Goal: Transaction & Acquisition: Purchase product/service

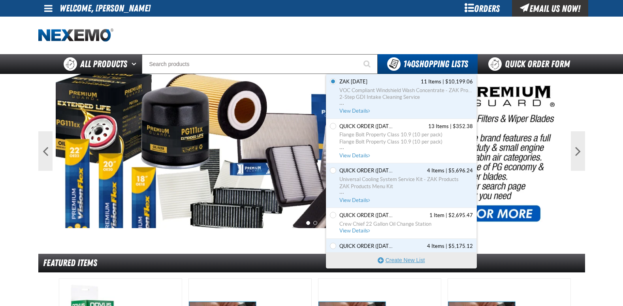
click at [401, 258] on button "Create New List" at bounding box center [401, 260] width 150 height 16
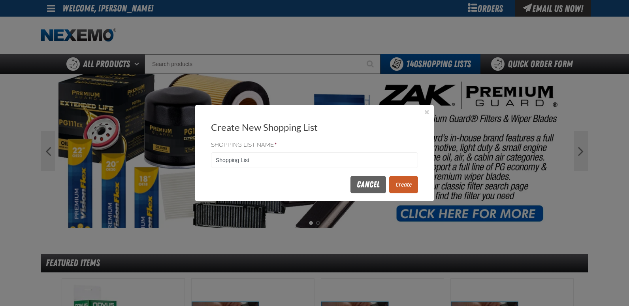
drag, startPoint x: 218, startPoint y: 159, endPoint x: 160, endPoint y: 156, distance: 58.9
type input "X"
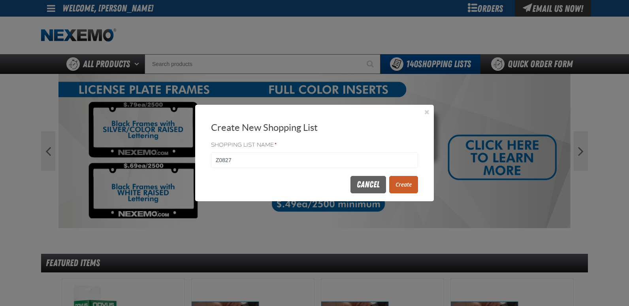
type input "Z0827"
click at [406, 184] on button "Create" at bounding box center [403, 184] width 29 height 17
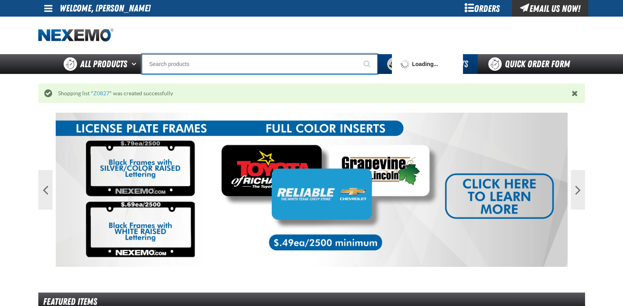
click at [195, 61] on input "Search" at bounding box center [260, 64] width 236 height 20
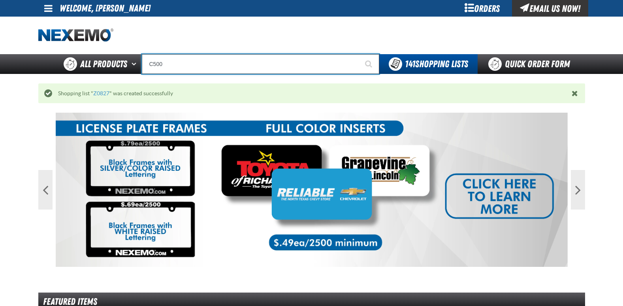
type input "C500"
click at [359, 54] on button "Start Searching" at bounding box center [369, 64] width 20 height 20
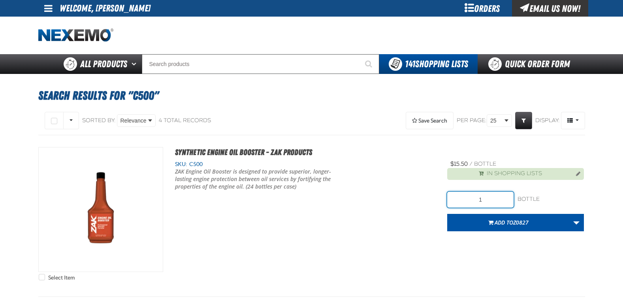
click at [492, 200] on input "1" at bounding box center [480, 199] width 66 height 16
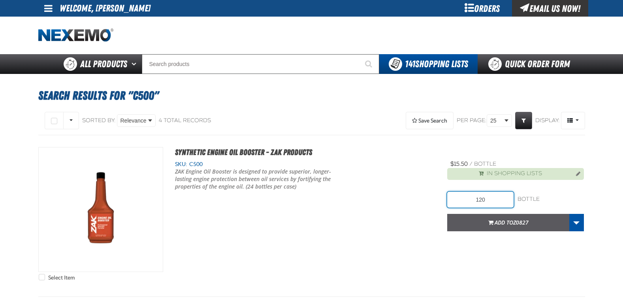
type input "120"
click at [511, 220] on span "Add to Z0827" at bounding box center [511, 222] width 34 height 8
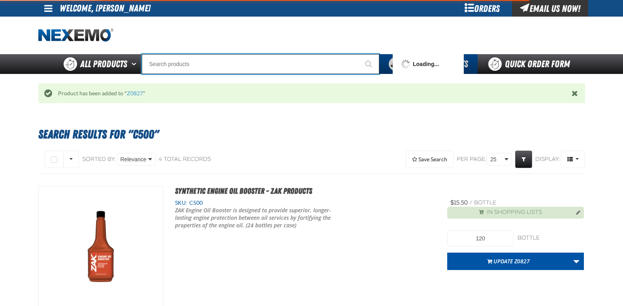
click at [205, 62] on input "Search" at bounding box center [260, 64] width 237 height 20
type input "F610"
click at [359, 54] on button "Start Searching" at bounding box center [369, 64] width 20 height 20
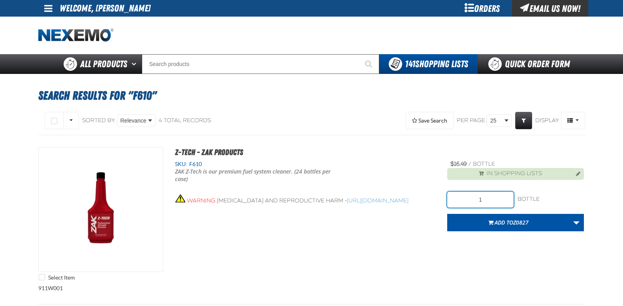
click at [493, 200] on input "1" at bounding box center [480, 199] width 66 height 16
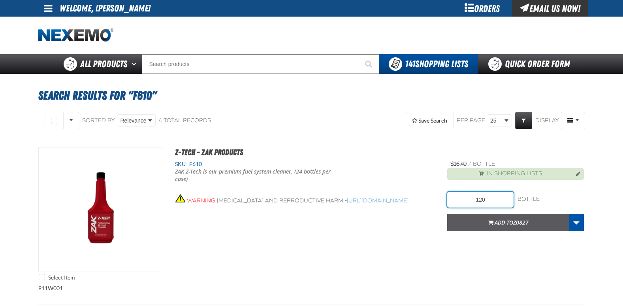
type input "120"
click at [512, 219] on span "Add to Z0827" at bounding box center [511, 222] width 34 height 8
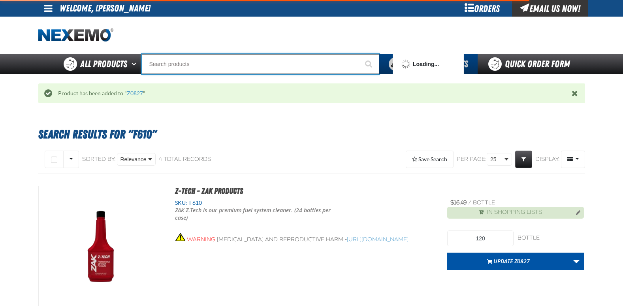
click at [184, 61] on input "Search" at bounding box center [260, 64] width 237 height 20
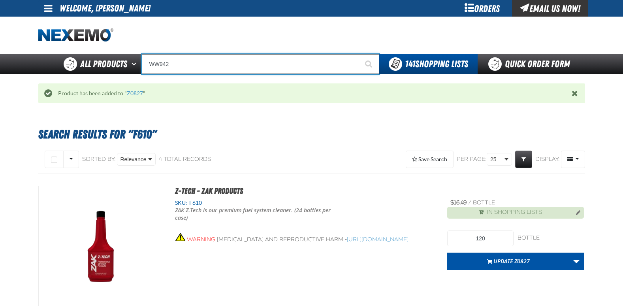
type input "WW942"
click at [359, 54] on button "Start Searching" at bounding box center [369, 64] width 20 height 20
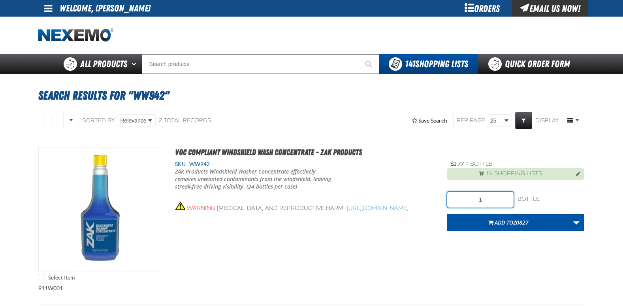
click at [493, 199] on input "1" at bounding box center [480, 199] width 66 height 16
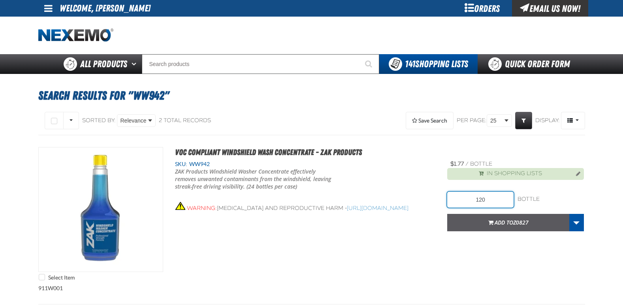
type input "120"
click at [518, 220] on span "Z0827" at bounding box center [520, 222] width 15 height 8
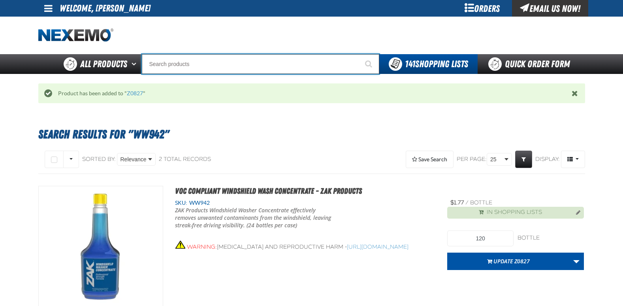
click at [209, 64] on input "Search" at bounding box center [260, 64] width 237 height 20
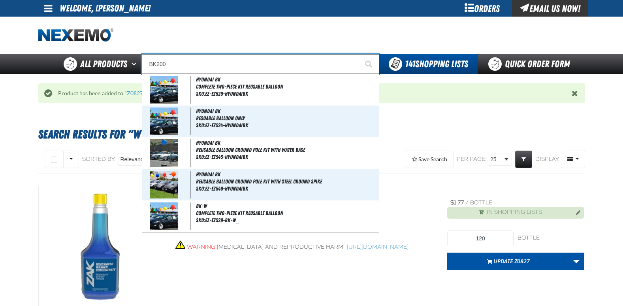
type input "BK200"
click at [359, 54] on button "Start Searching" at bounding box center [369, 64] width 20 height 20
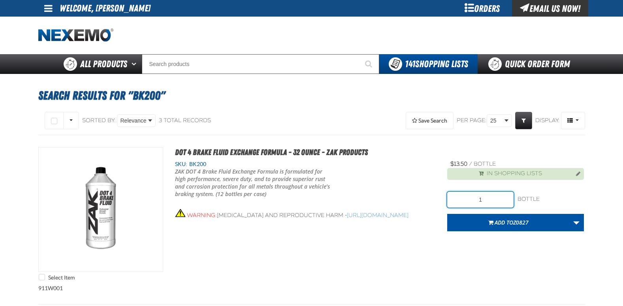
click at [490, 205] on input "1" at bounding box center [480, 199] width 66 height 16
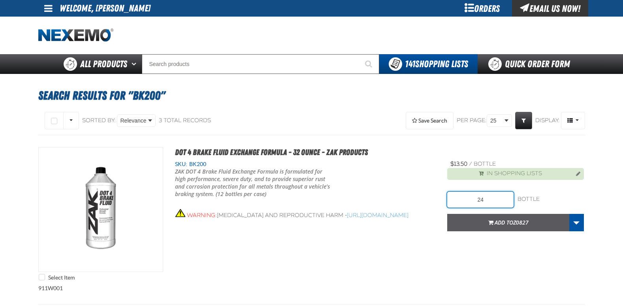
type input "24"
click at [520, 225] on span "Z0827" at bounding box center [520, 222] width 15 height 8
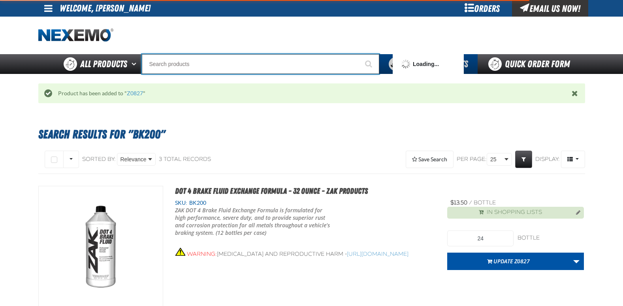
click at [230, 66] on input "Search" at bounding box center [260, 64] width 237 height 20
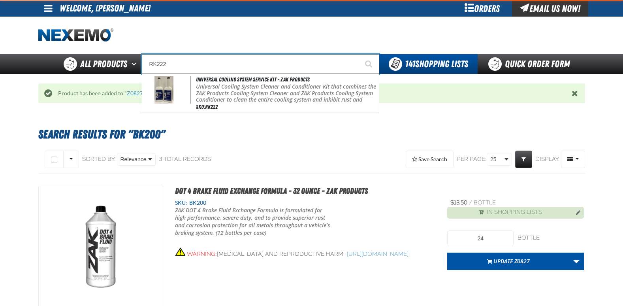
type input "RK222"
click at [359, 54] on button "Start Searching" at bounding box center [369, 64] width 20 height 20
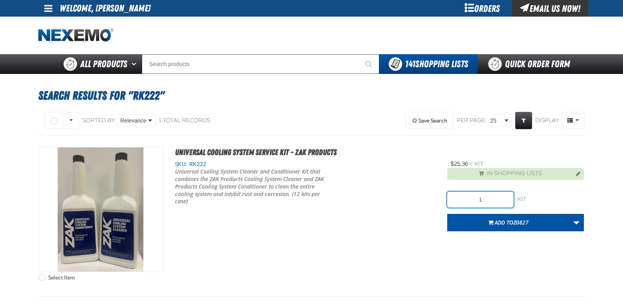
click at [494, 201] on input "1" at bounding box center [480, 199] width 66 height 16
type input "12"
click at [509, 220] on span "Add to Z0827" at bounding box center [511, 222] width 34 height 8
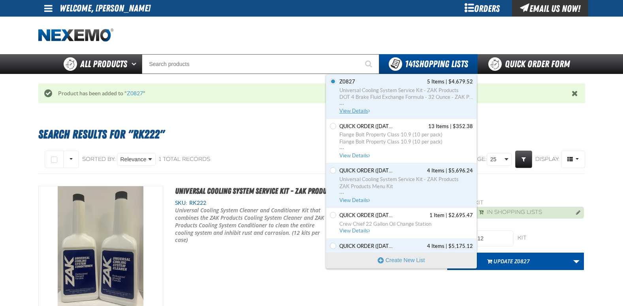
click at [358, 111] on span "View Details" at bounding box center [355, 111] width 32 height 6
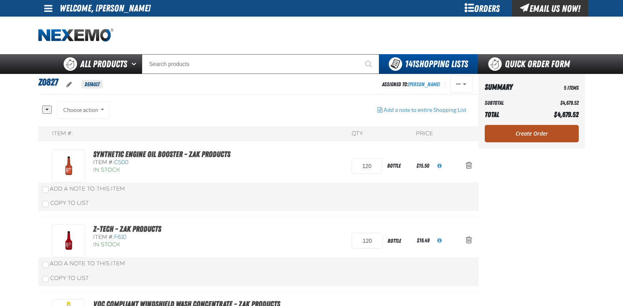
click at [520, 131] on link "Create Order" at bounding box center [531, 133] width 94 height 17
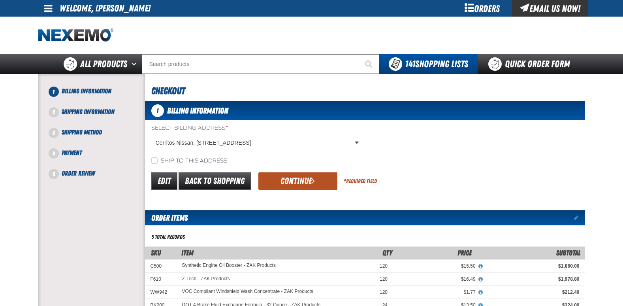
click at [297, 182] on button "Continue" at bounding box center [297, 180] width 79 height 17
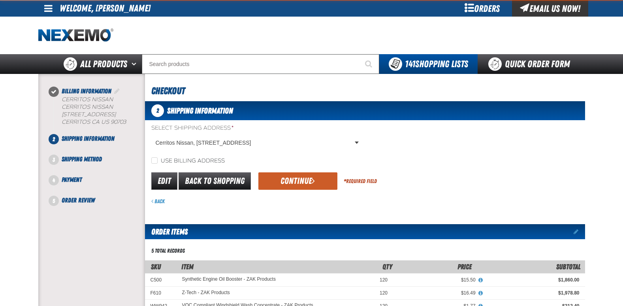
click at [297, 182] on button "Continue" at bounding box center [297, 180] width 79 height 17
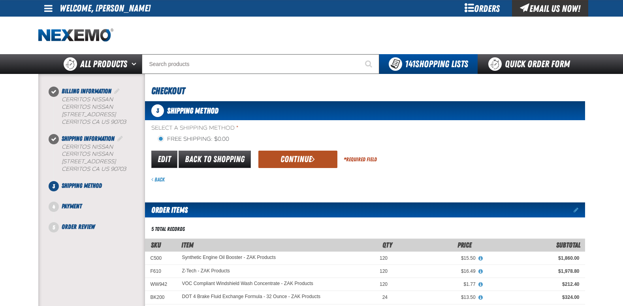
click at [297, 164] on button "Continue" at bounding box center [297, 158] width 79 height 17
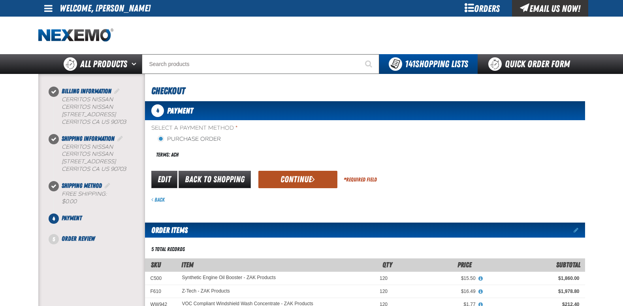
click at [287, 180] on button "Continue" at bounding box center [297, 179] width 79 height 17
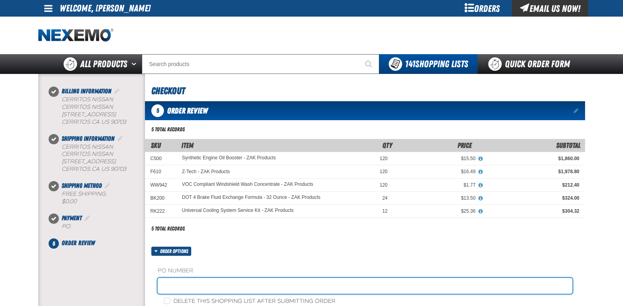
click at [178, 286] on input "text" at bounding box center [365, 286] width 415 height 16
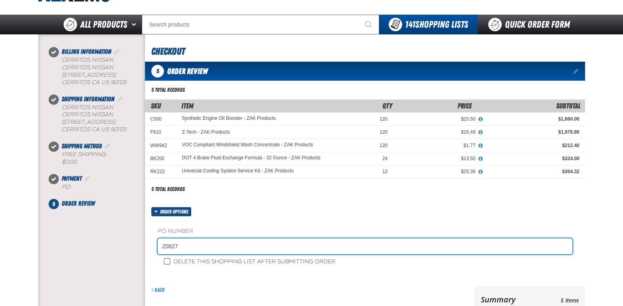
type input "Z0827"
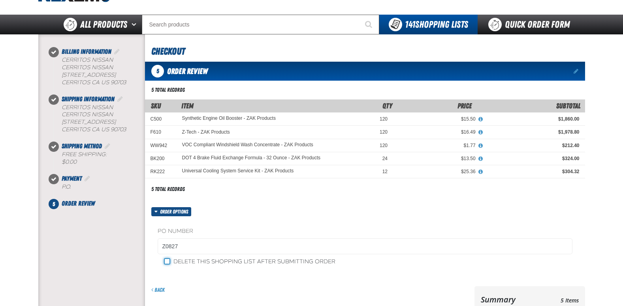
click at [170, 258] on input "Delete this shopping list after submitting order" at bounding box center [167, 261] width 6 height 6
checkbox input "true"
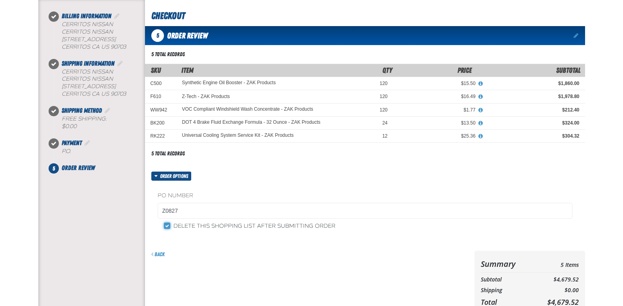
scroll to position [118, 0]
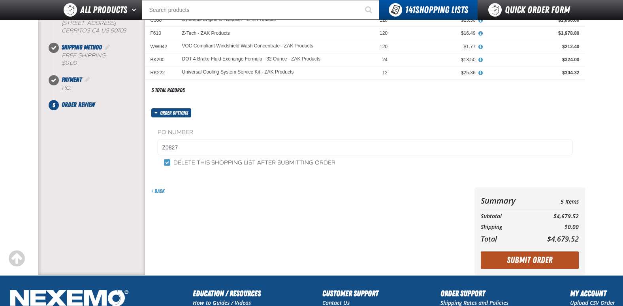
click at [520, 258] on button "Submit Order" at bounding box center [529, 259] width 98 height 17
